Goal: Download file/media

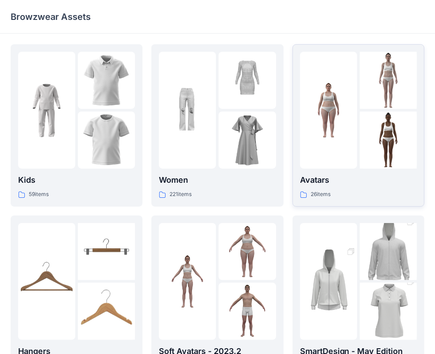
click at [350, 139] on img at bounding box center [328, 110] width 57 height 57
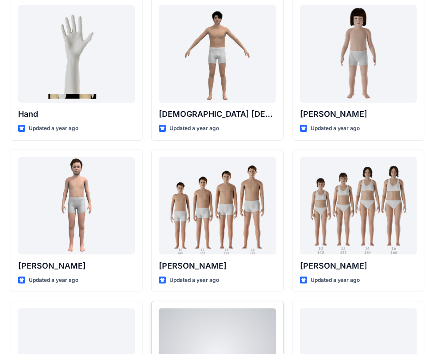
scroll to position [37, 0]
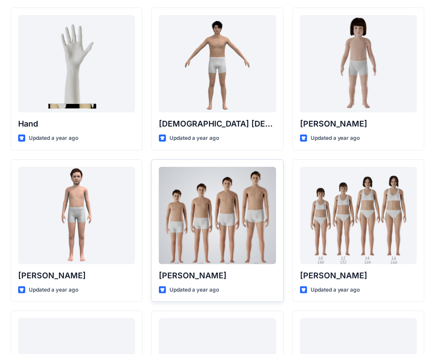
click at [243, 223] on div at bounding box center [217, 215] width 117 height 97
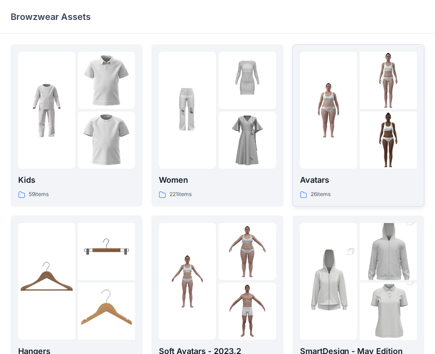
click at [346, 149] on div at bounding box center [328, 110] width 57 height 117
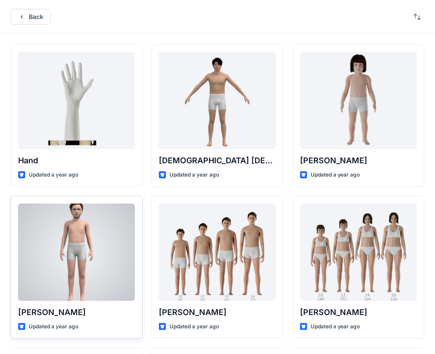
click at [85, 259] on div at bounding box center [76, 252] width 117 height 97
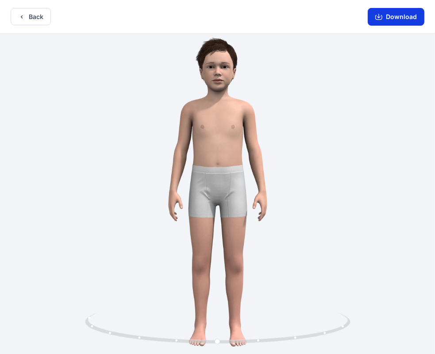
click at [388, 17] on button "Download" at bounding box center [396, 17] width 57 height 18
click at [386, 17] on button "Download" at bounding box center [396, 17] width 57 height 18
click at [37, 23] on button "Back" at bounding box center [31, 16] width 40 height 17
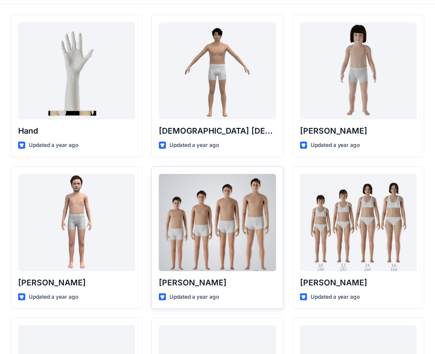
scroll to position [44, 0]
